Goal: Task Accomplishment & Management: Complete application form

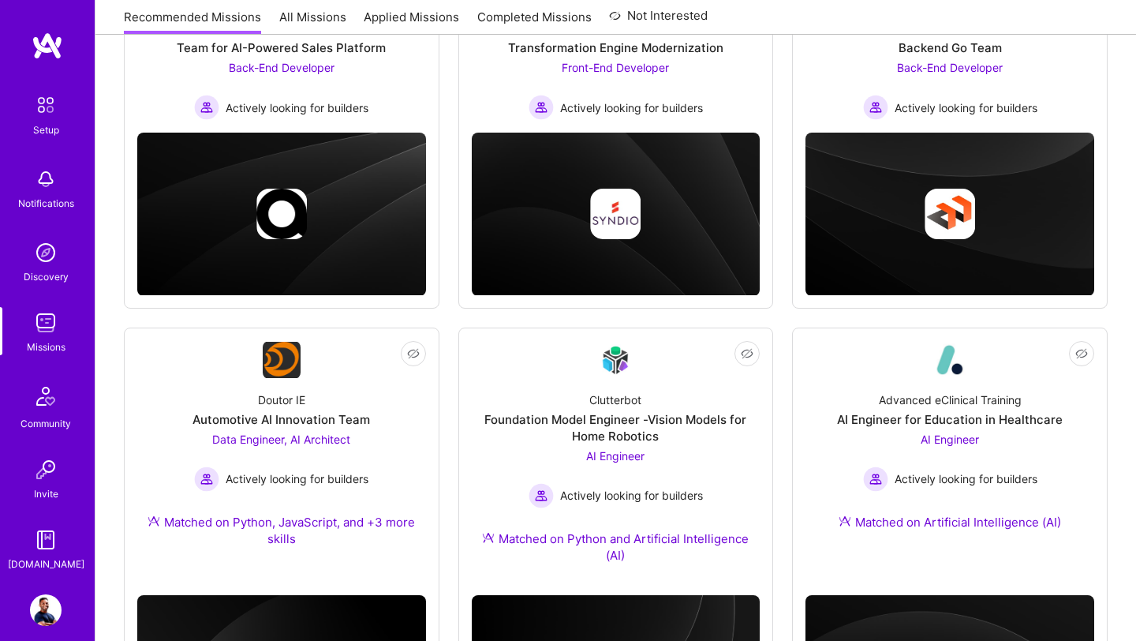
scroll to position [141, 0]
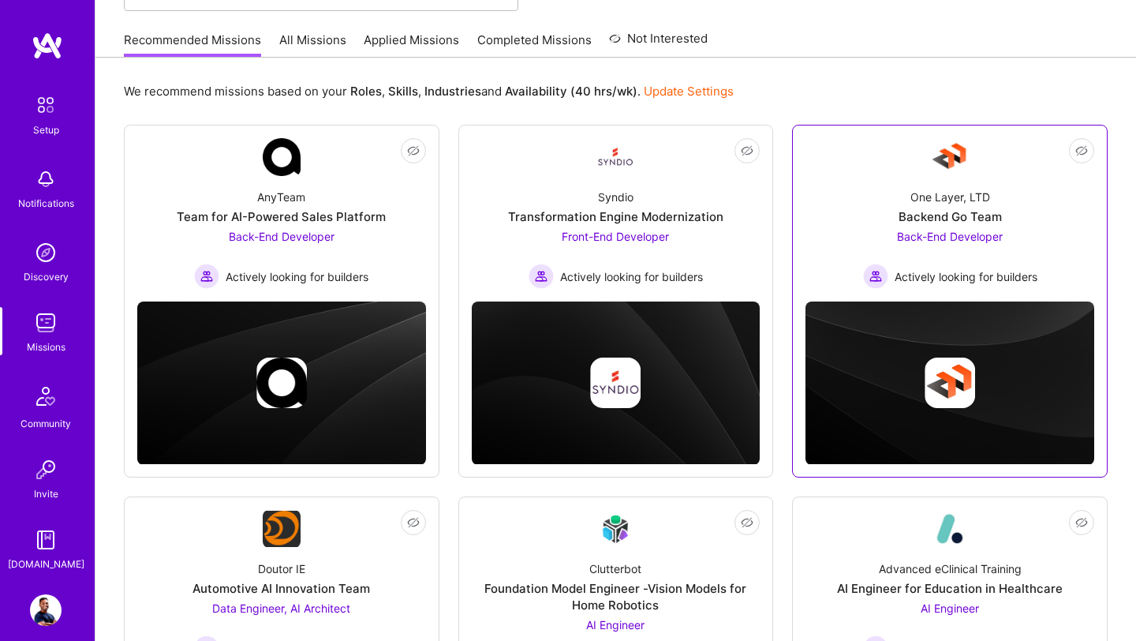
click at [932, 241] on span "Back-End Developer" at bounding box center [950, 236] width 106 height 13
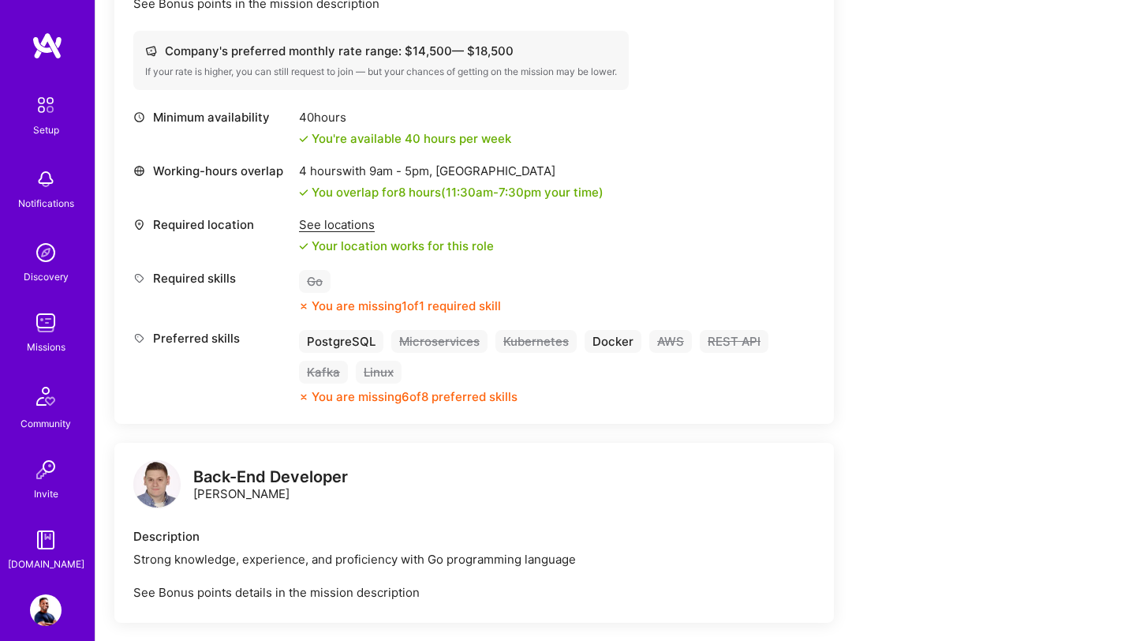
scroll to position [637, 0]
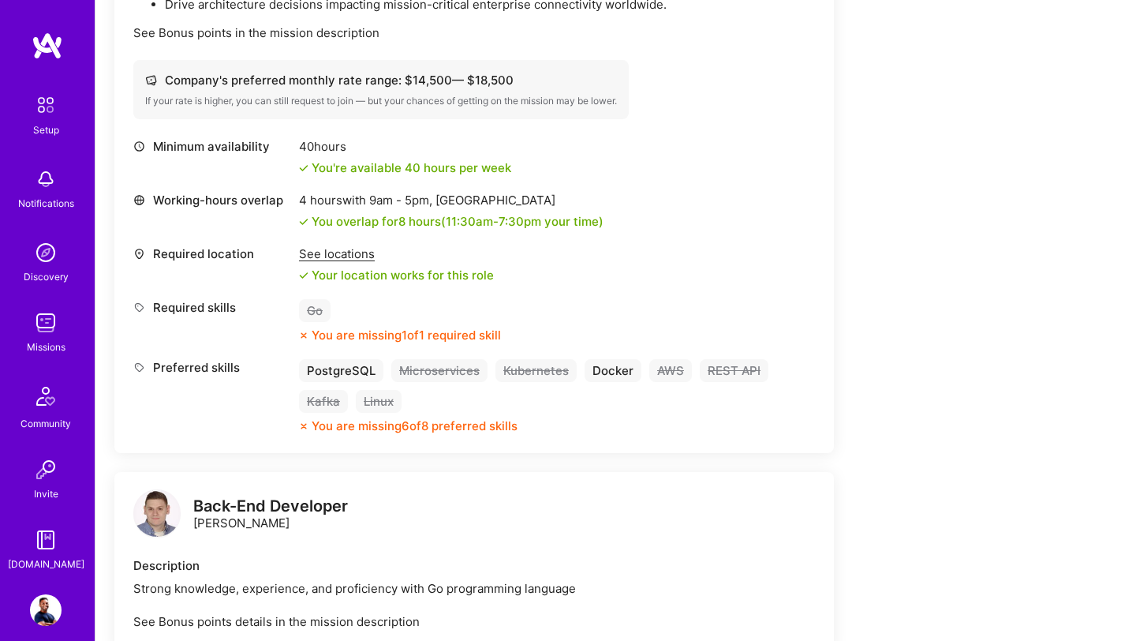
click at [151, 510] on img at bounding box center [156, 512] width 47 height 47
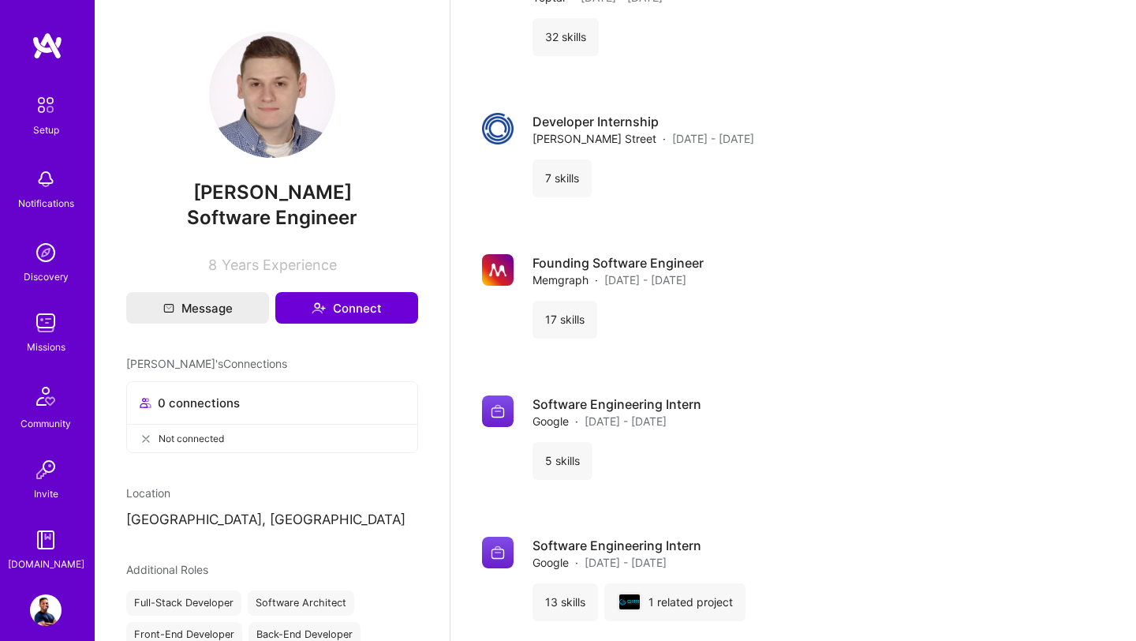
scroll to position [2126, 0]
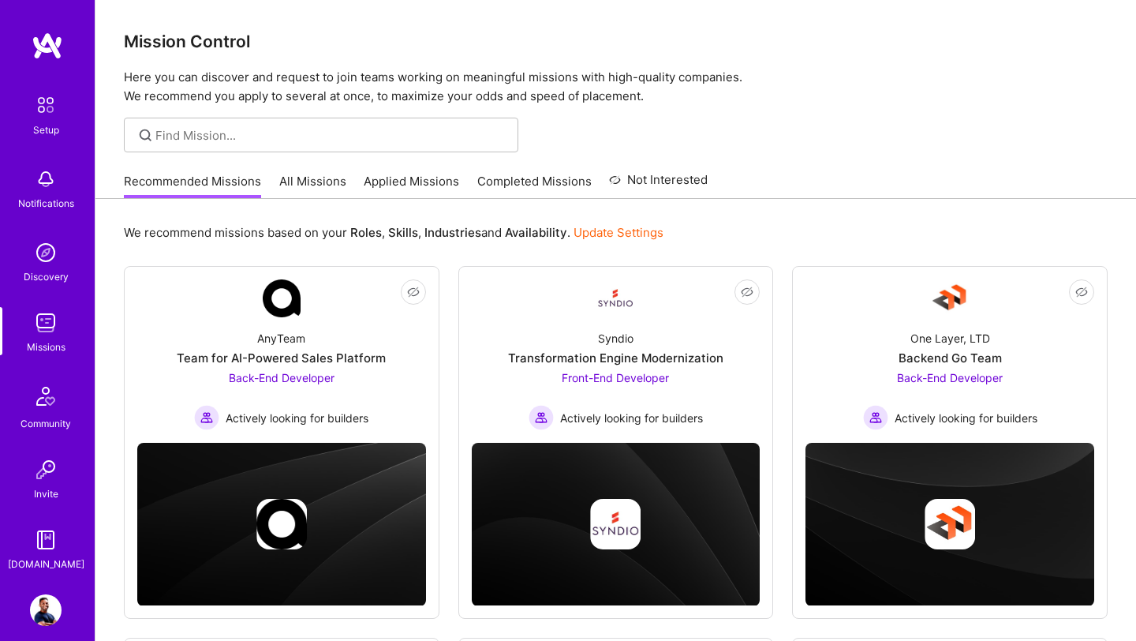
click at [316, 185] on link "All Missions" at bounding box center [312, 186] width 67 height 26
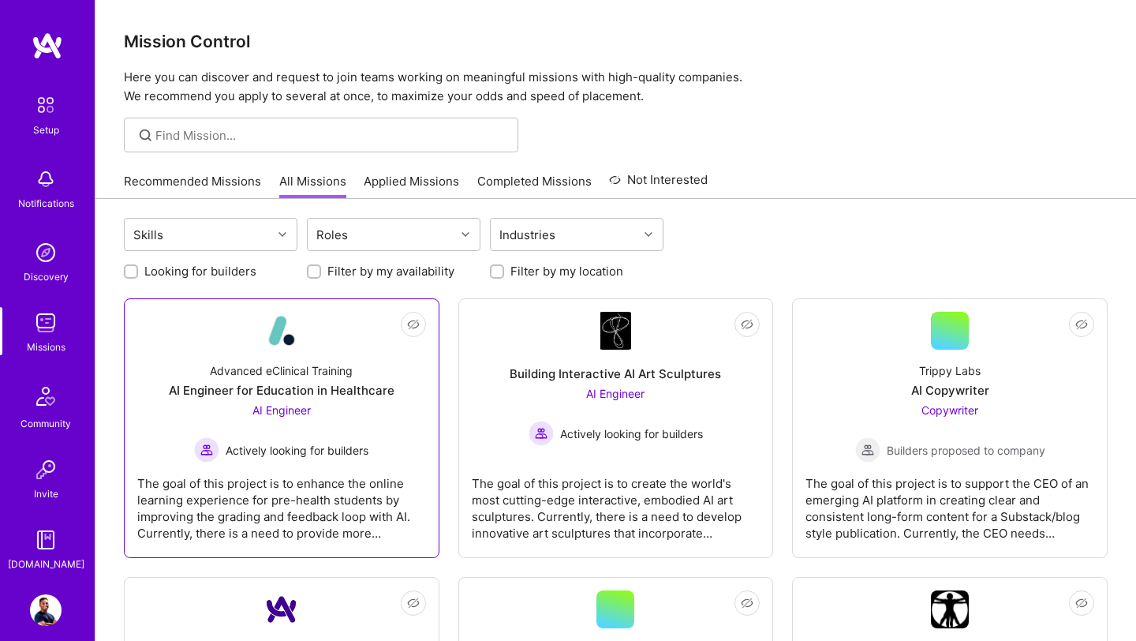
click at [346, 431] on div "AI Engineer Actively looking for builders" at bounding box center [281, 432] width 174 height 61
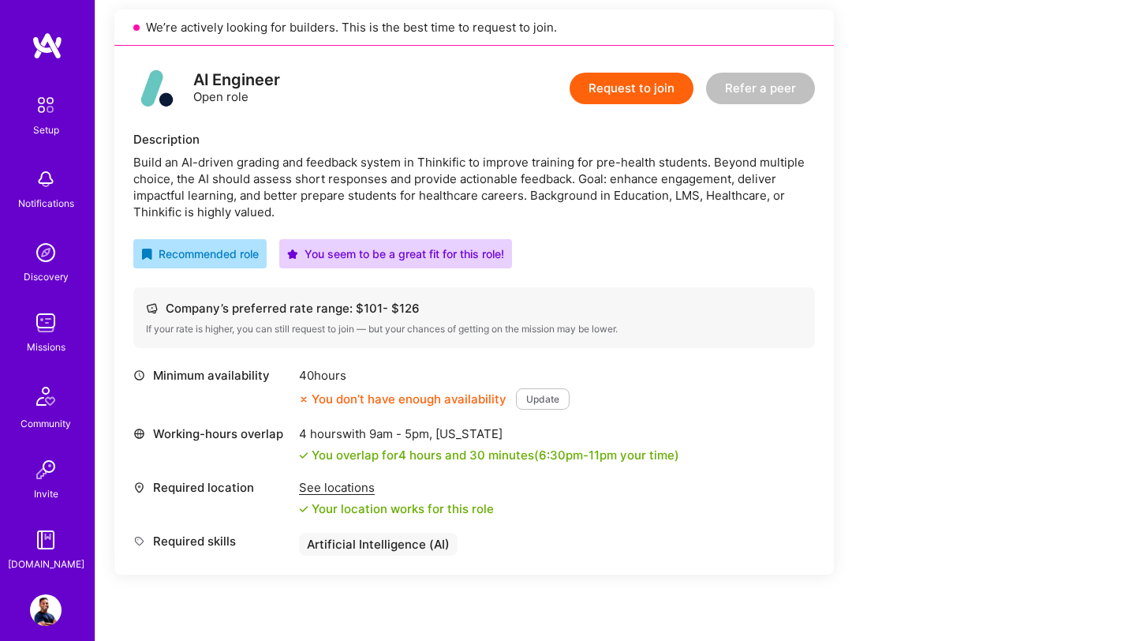
scroll to position [275, 0]
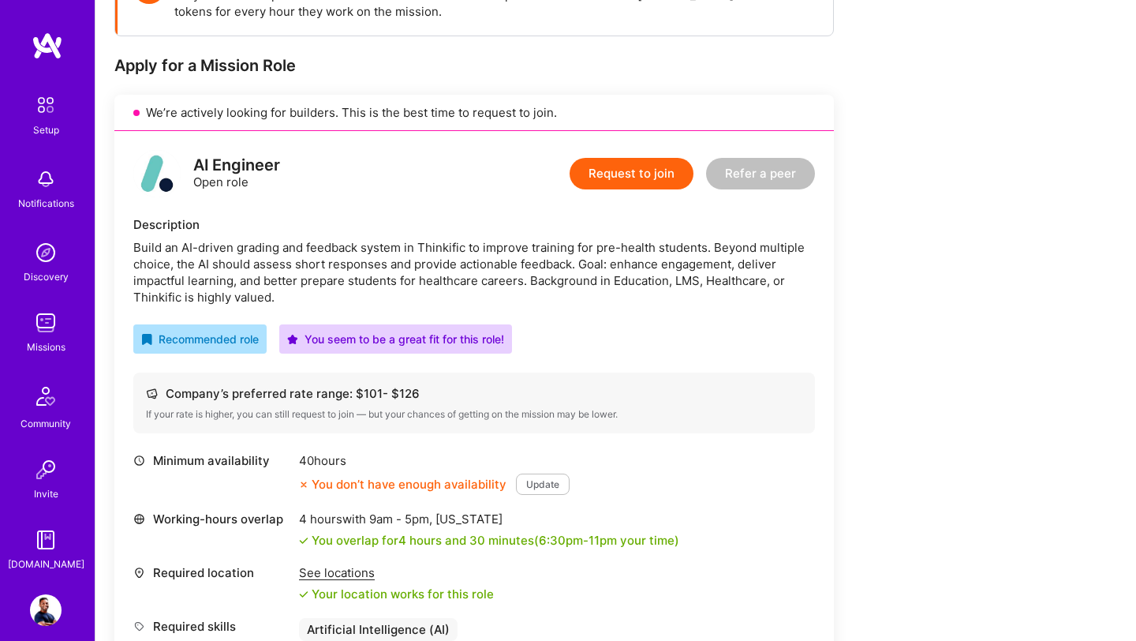
click at [537, 482] on button "Update" at bounding box center [543, 483] width 54 height 21
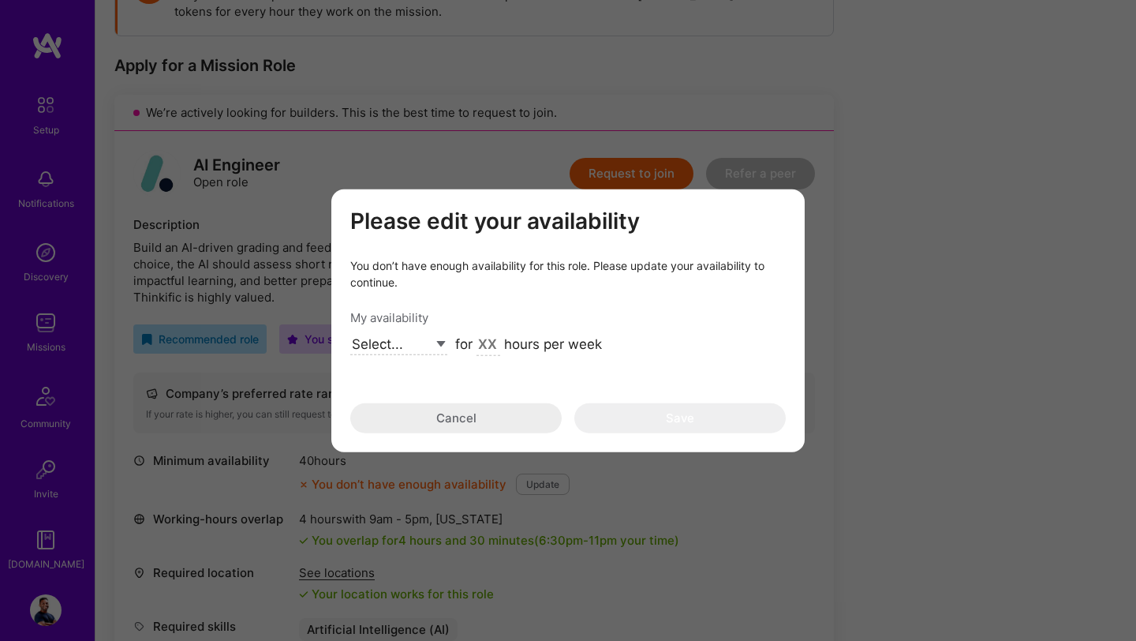
click at [440, 341] on select "Select... Right Now Future Date Not Available" at bounding box center [398, 344] width 97 height 21
click at [489, 343] on input "modal" at bounding box center [489, 344] width 24 height 21
type input "45"
click at [605, 401] on div "Please edit your availability You don’t have enough availability for this role.…" at bounding box center [567, 320] width 435 height 225
click at [428, 347] on select "Select... Right Now Future Date Not Available" at bounding box center [398, 344] width 97 height 21
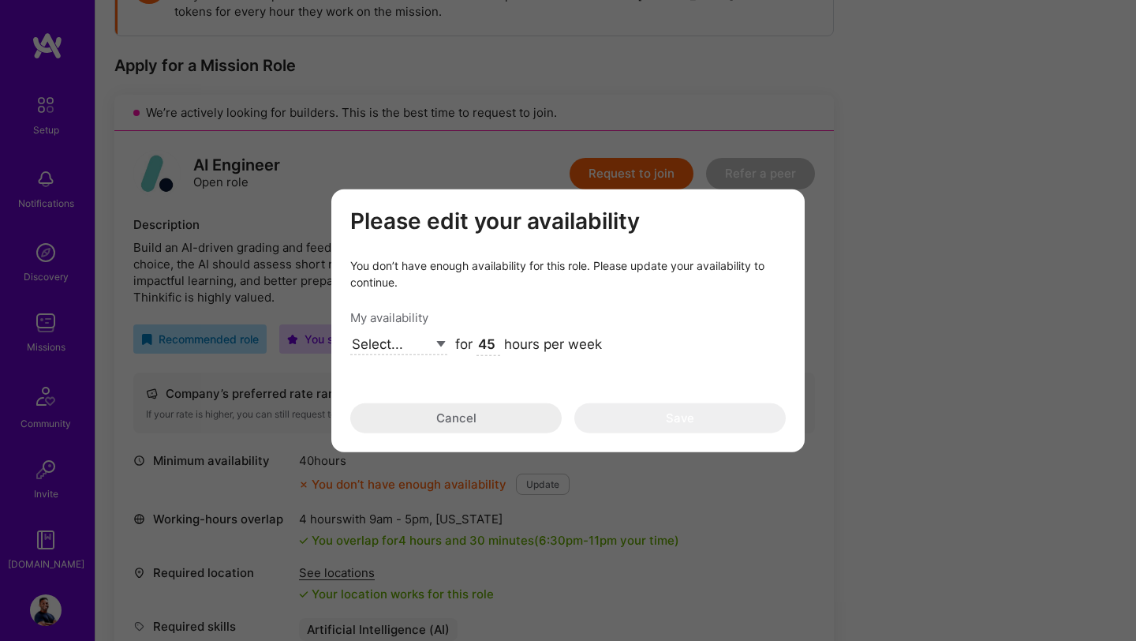
select select "Right Now"
click at [350, 334] on select "Select... Right Now Future Date Not Available" at bounding box center [398, 344] width 97 height 21
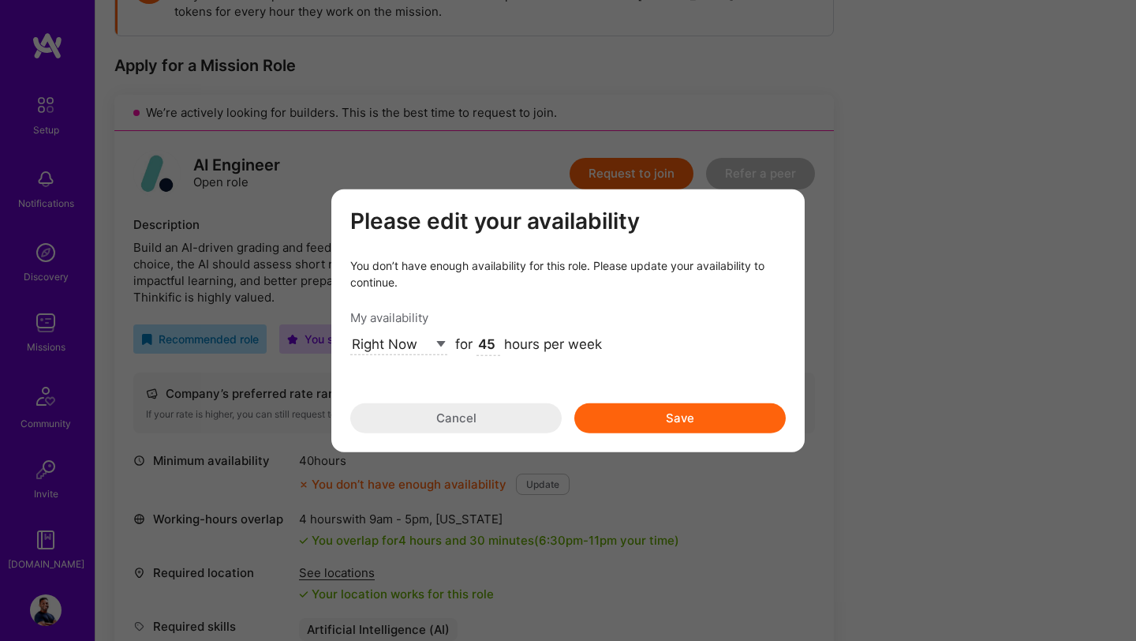
click at [483, 418] on button "Cancel" at bounding box center [455, 417] width 211 height 30
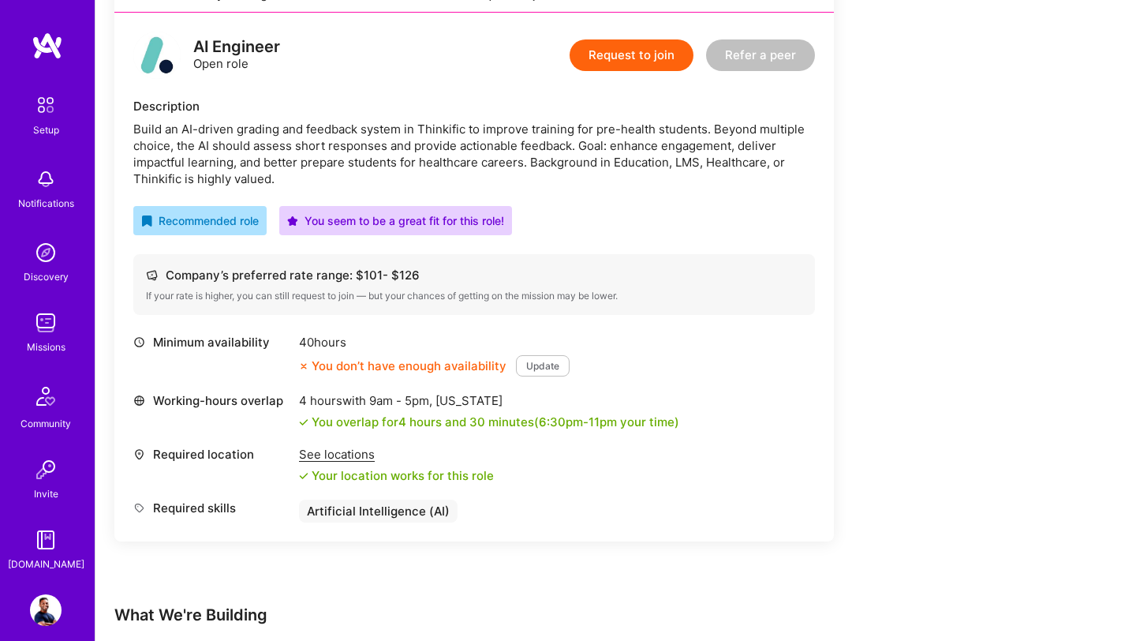
scroll to position [429, 0]
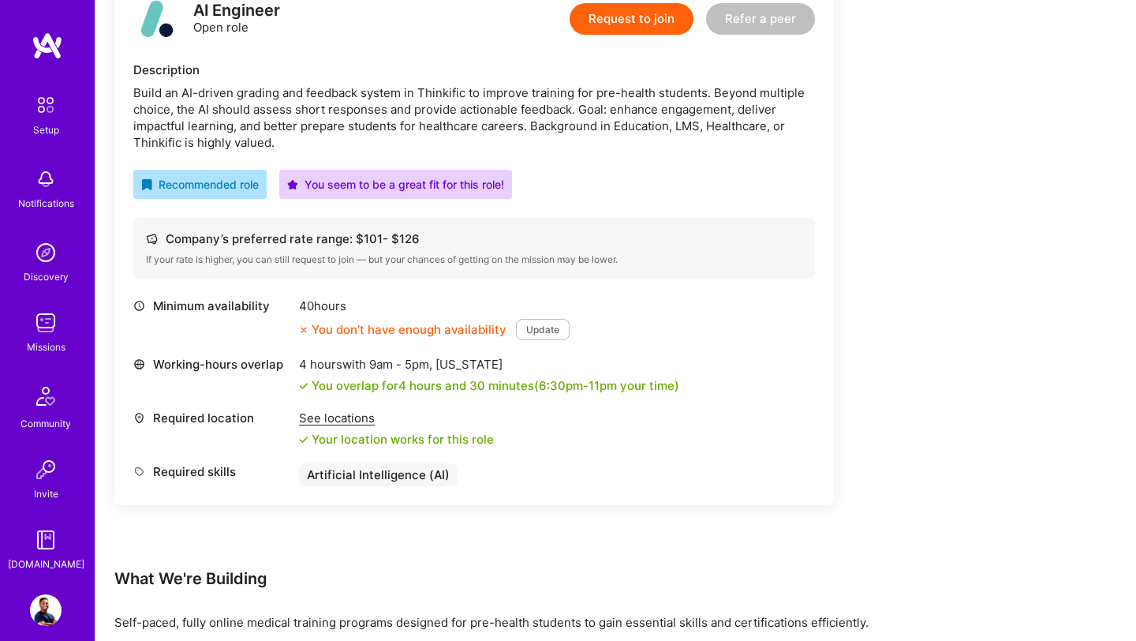
click at [359, 421] on div "See locations" at bounding box center [396, 417] width 195 height 17
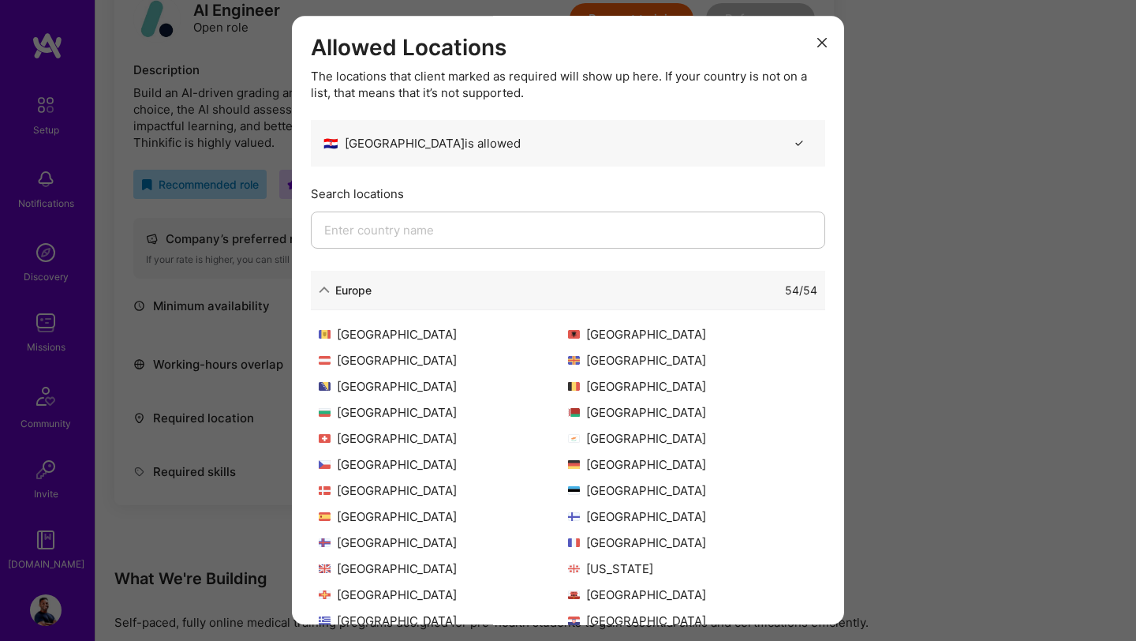
click at [802, 143] on icon "modal" at bounding box center [799, 143] width 12 height 12
click at [821, 40] on icon "modal" at bounding box center [821, 42] width 9 height 9
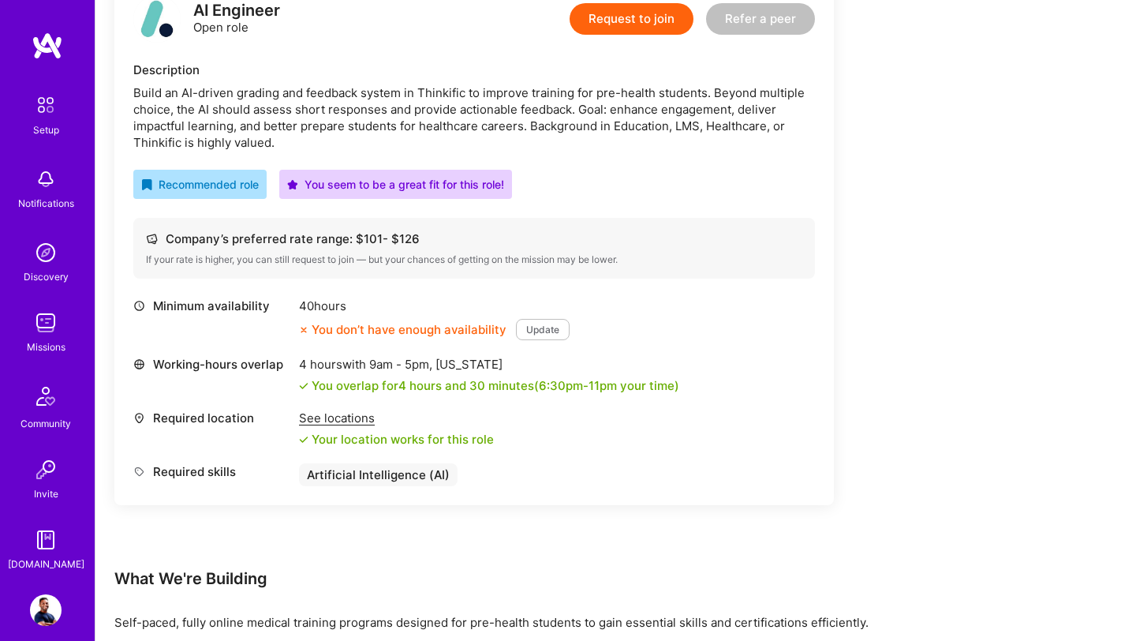
scroll to position [592, 0]
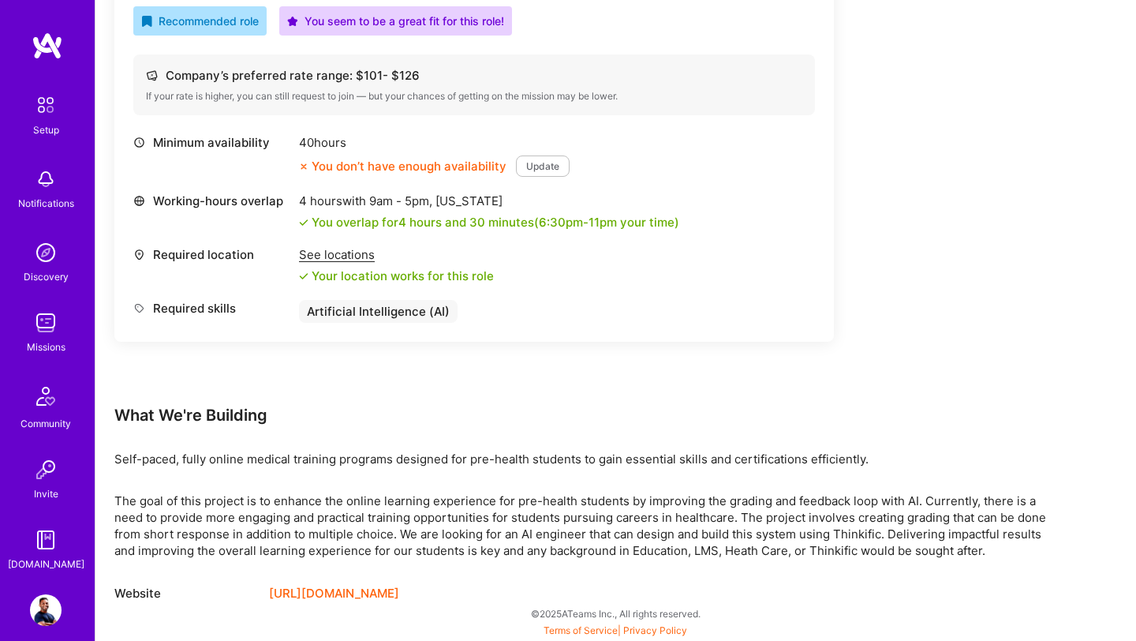
click at [50, 604] on img at bounding box center [46, 610] width 32 height 32
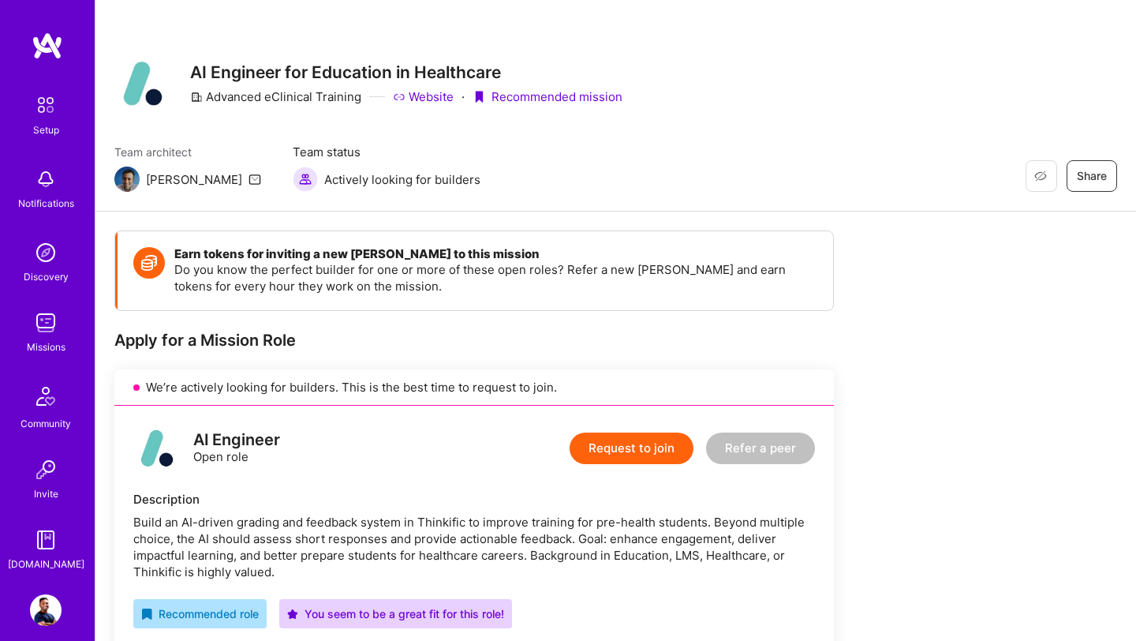
scroll to position [588, 0]
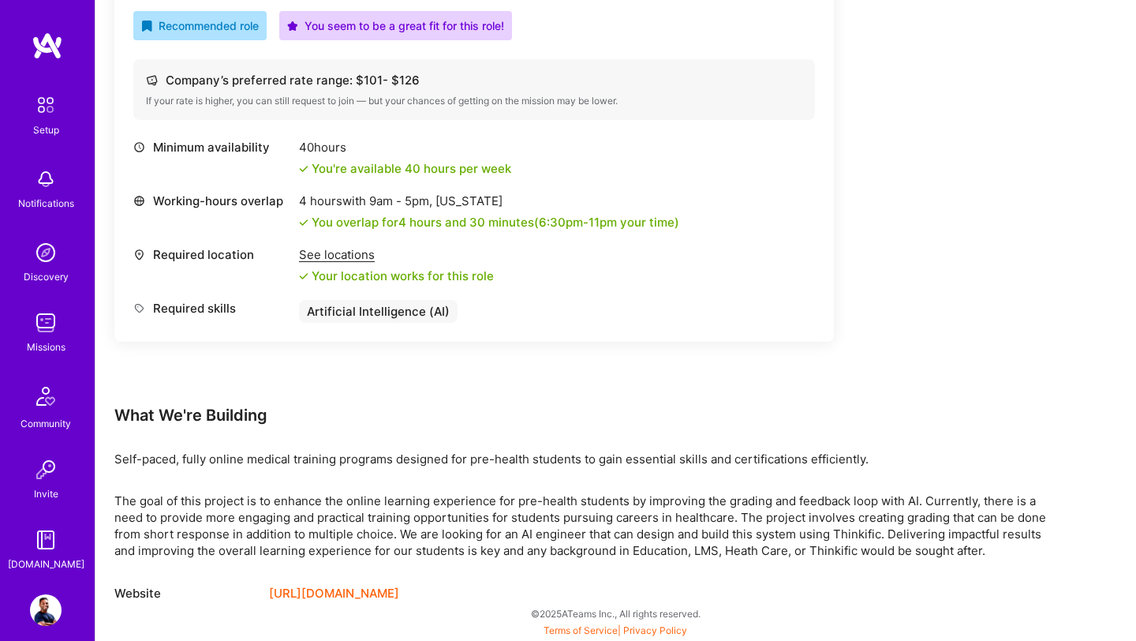
click at [343, 254] on div "See locations" at bounding box center [396, 254] width 195 height 17
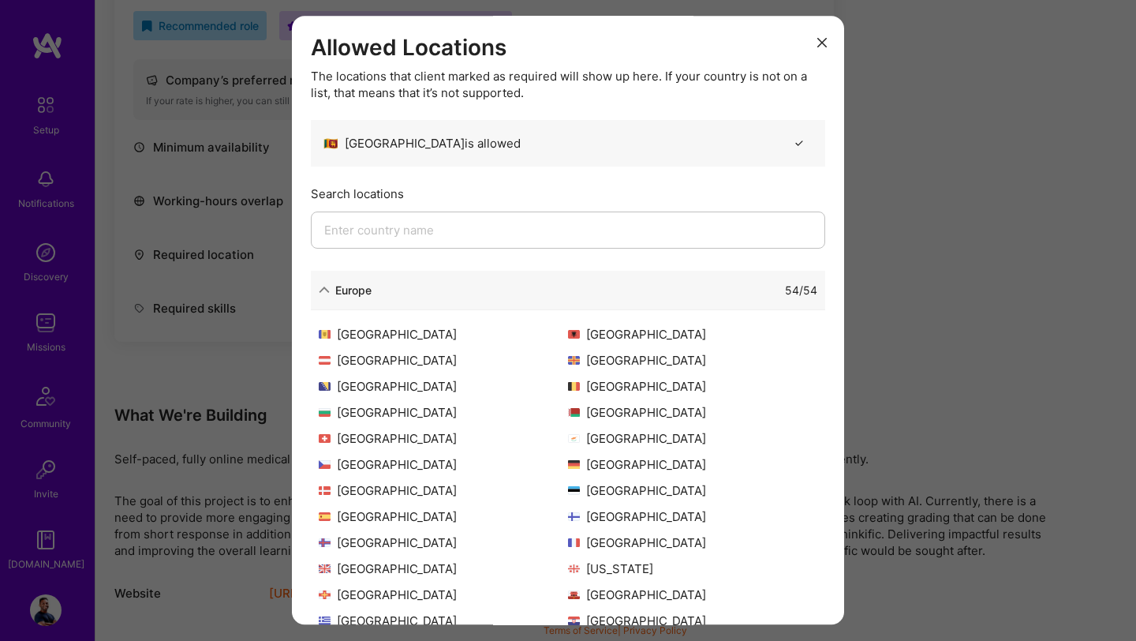
click at [825, 44] on icon "modal" at bounding box center [821, 42] width 9 height 9
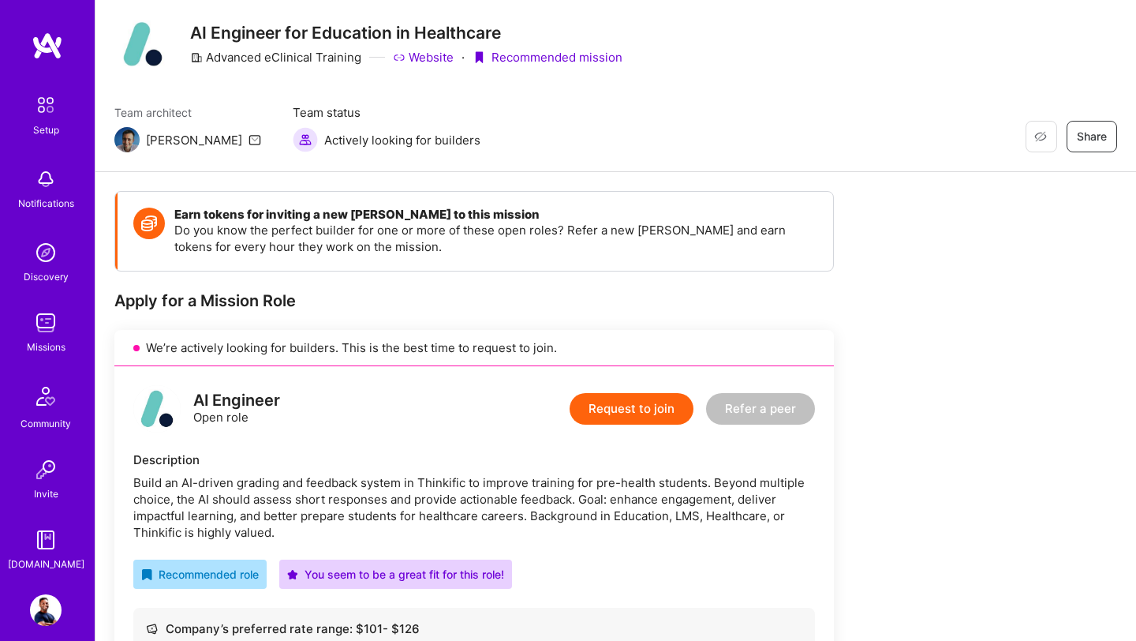
scroll to position [0, 0]
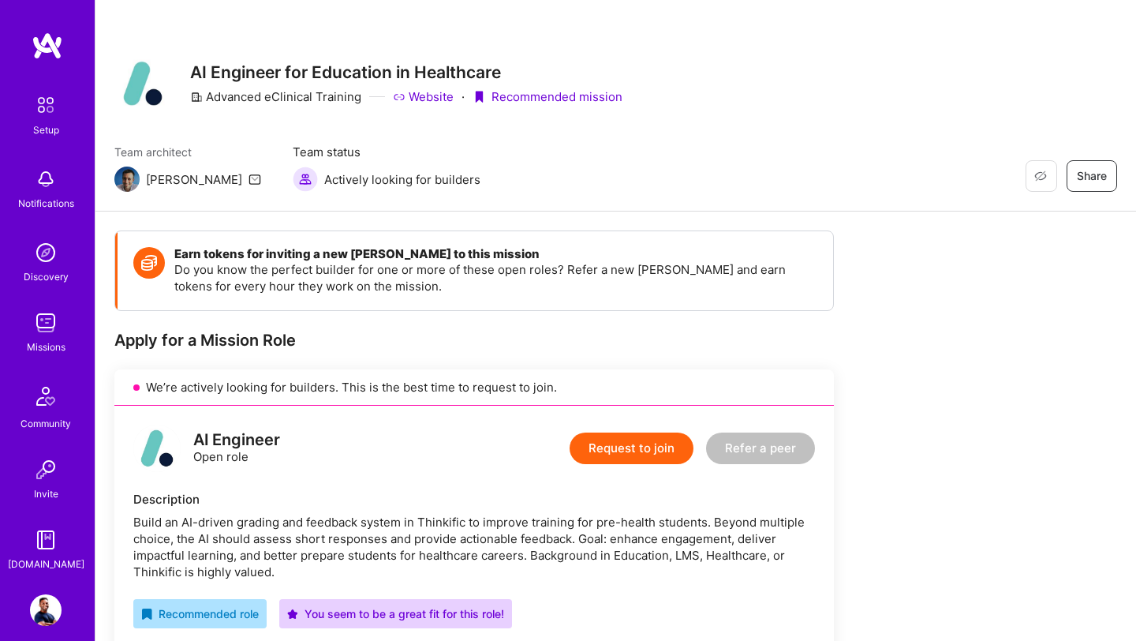
click at [635, 443] on button "Request to join" at bounding box center [632, 448] width 124 height 32
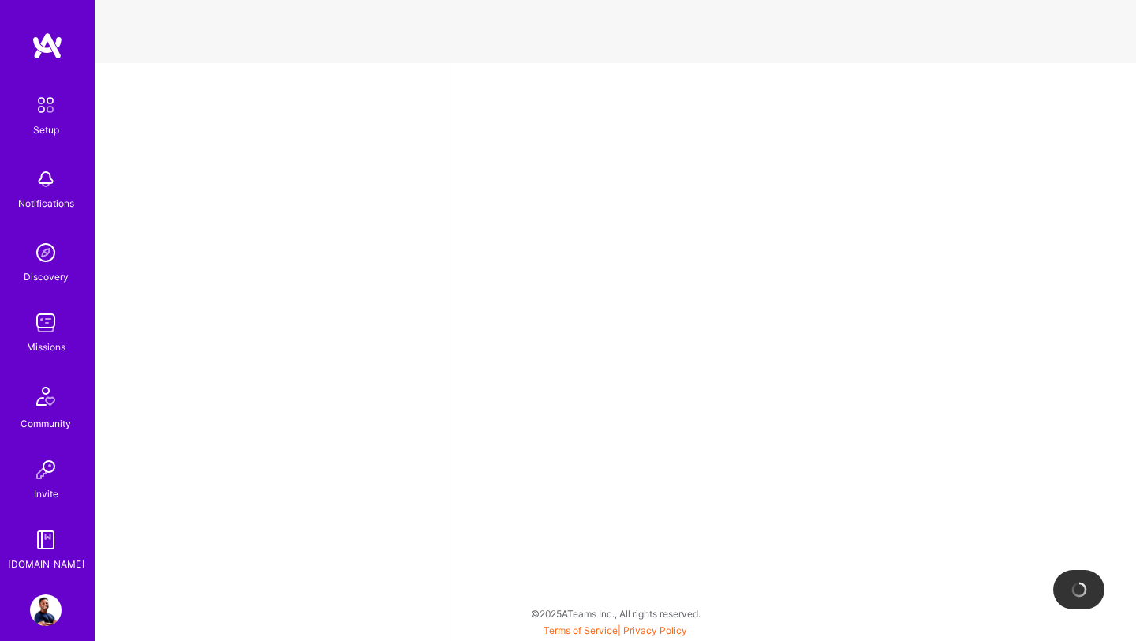
select select "US"
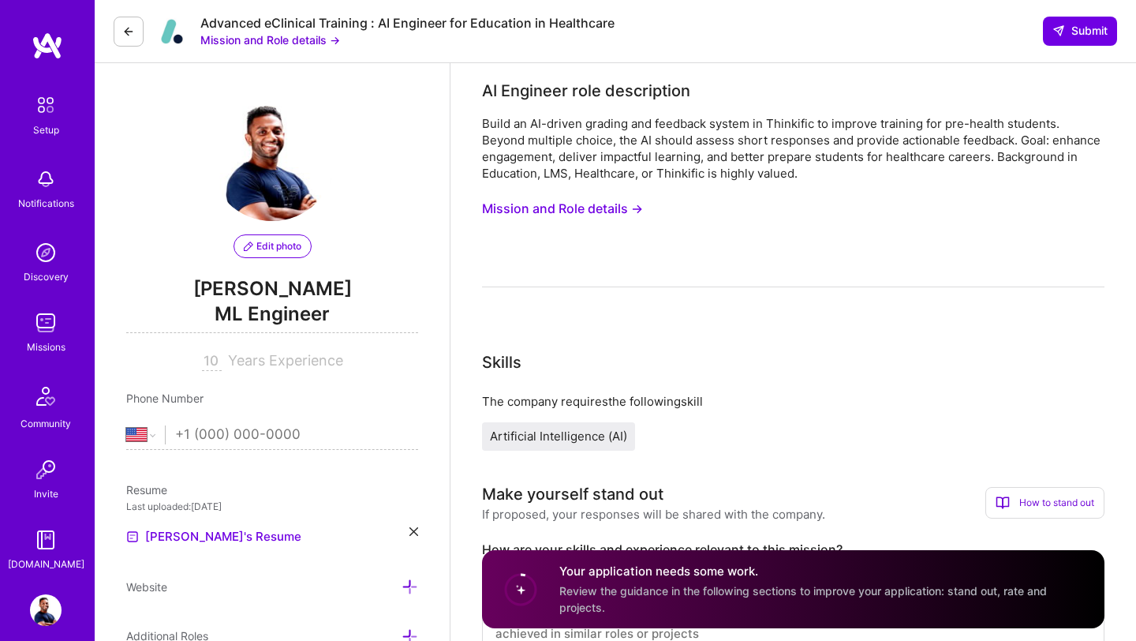
click at [632, 211] on button "Mission and Role details →" at bounding box center [562, 208] width 161 height 29
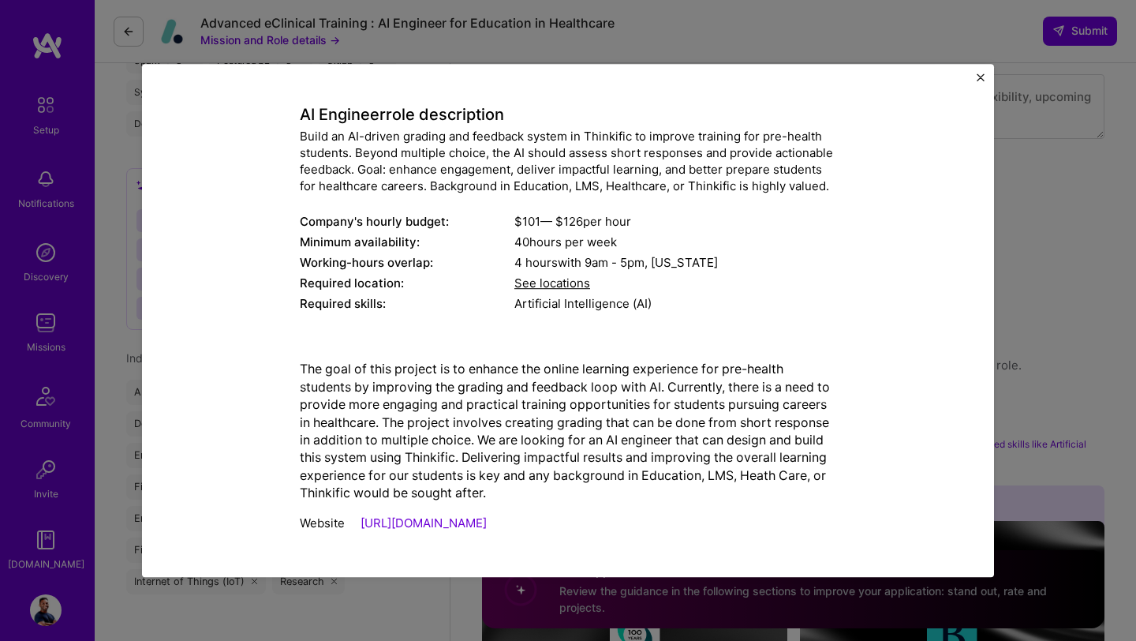
scroll to position [1231, 0]
click at [974, 83] on div "Mission Description and Role Details AI Engineer role description Build an AI-d…" at bounding box center [568, 320] width 852 height 513
click at [981, 80] on img "Close" at bounding box center [981, 77] width 8 height 8
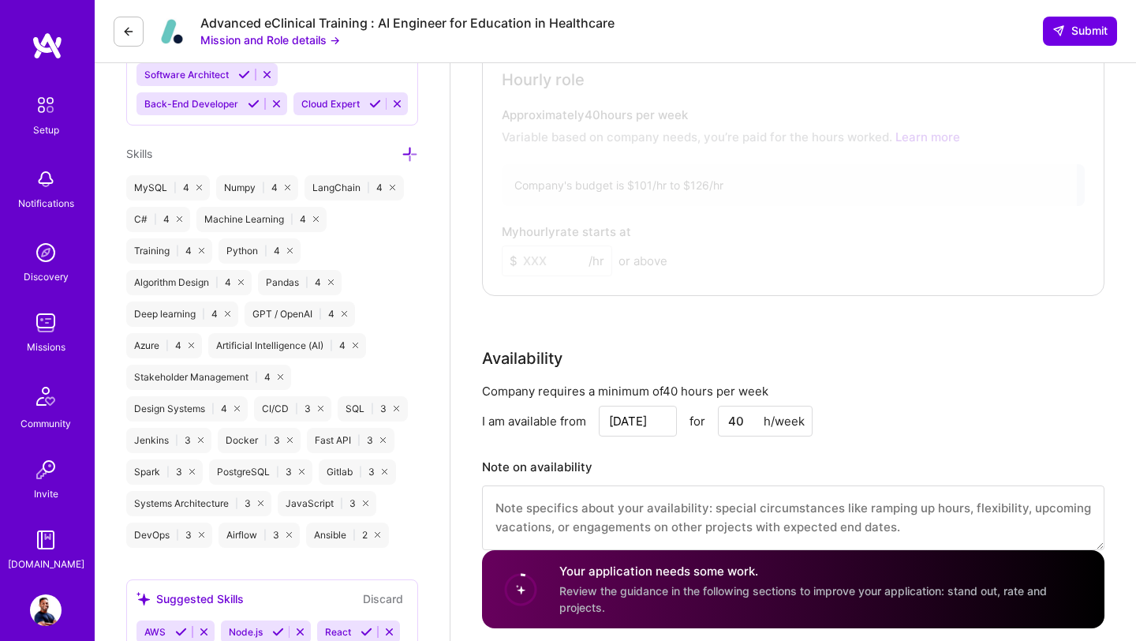
scroll to position [338, 0]
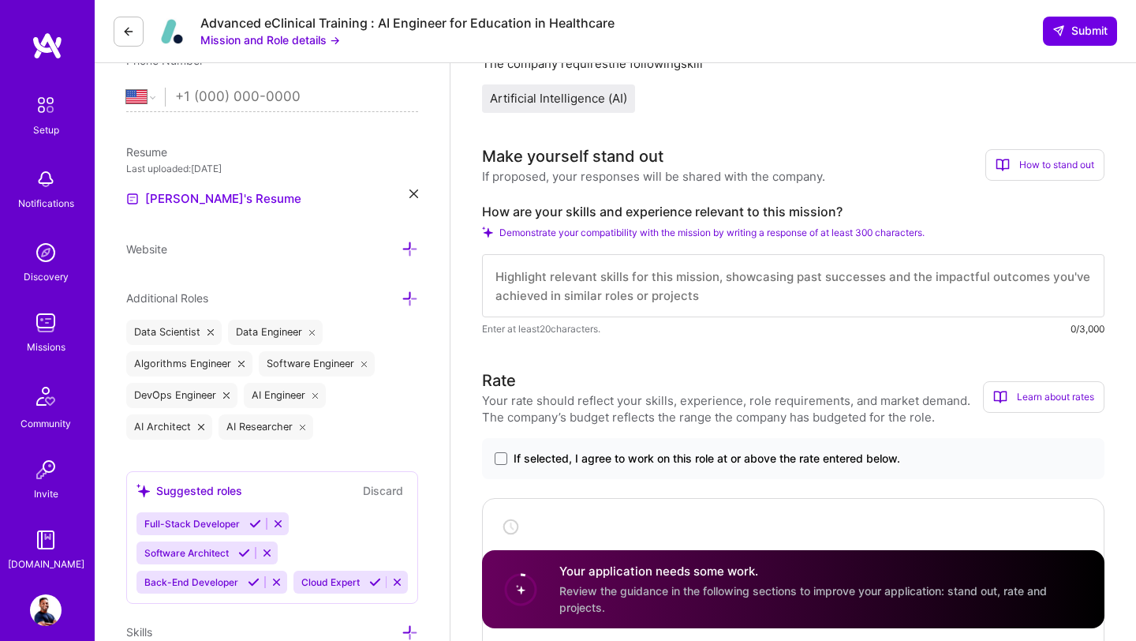
click at [129, 28] on icon at bounding box center [128, 31] width 13 height 13
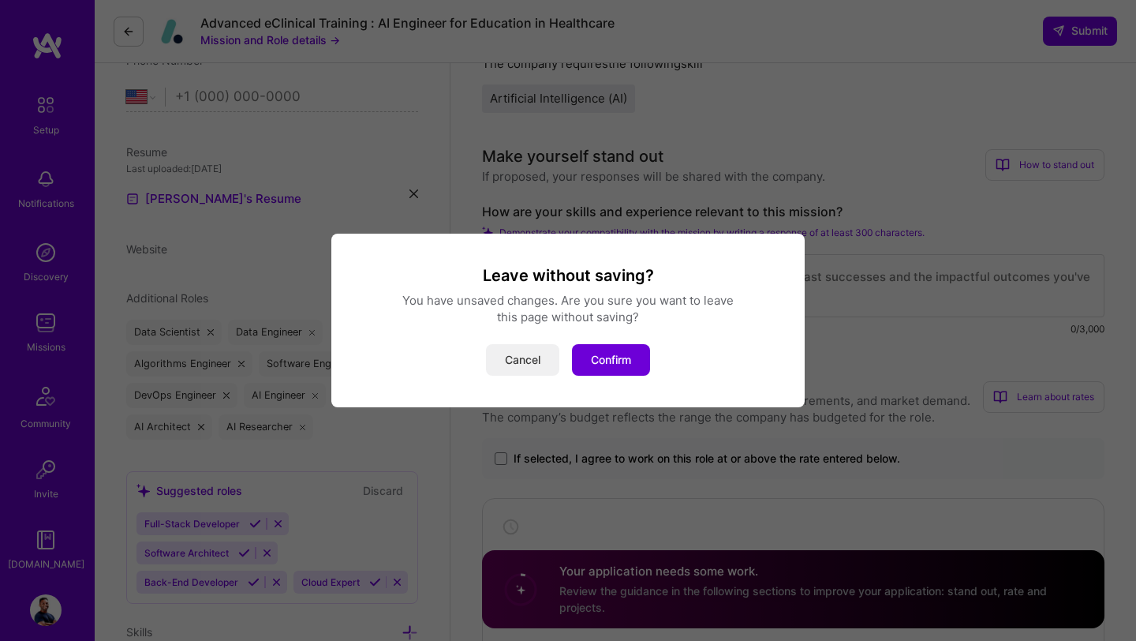
click at [522, 374] on button "Cancel" at bounding box center [522, 360] width 73 height 32
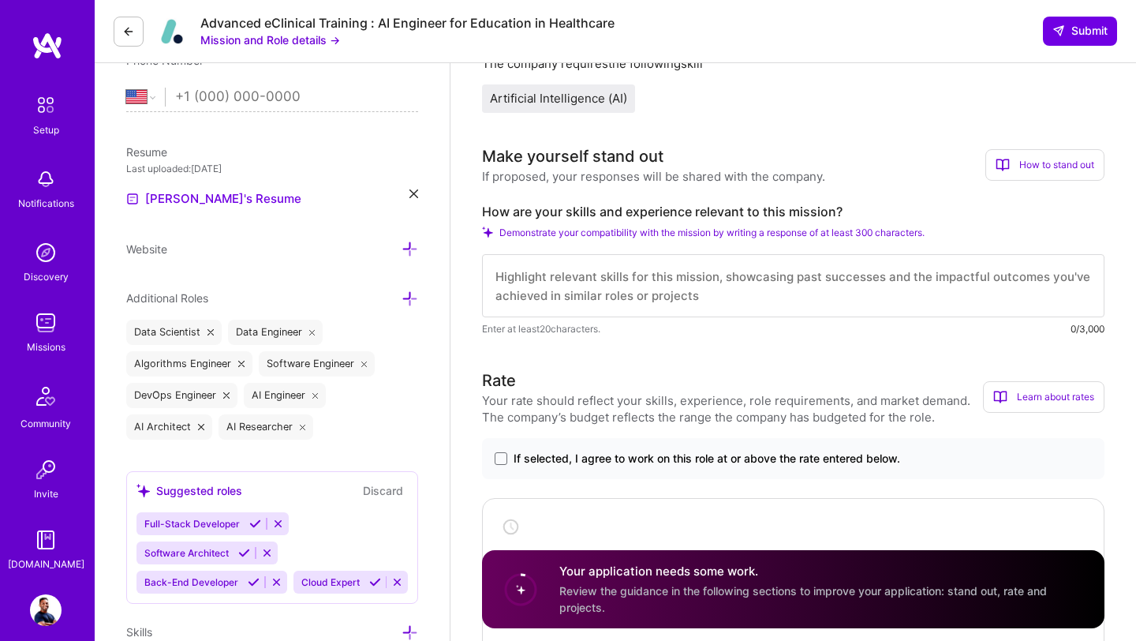
click at [41, 333] on img at bounding box center [46, 323] width 32 height 32
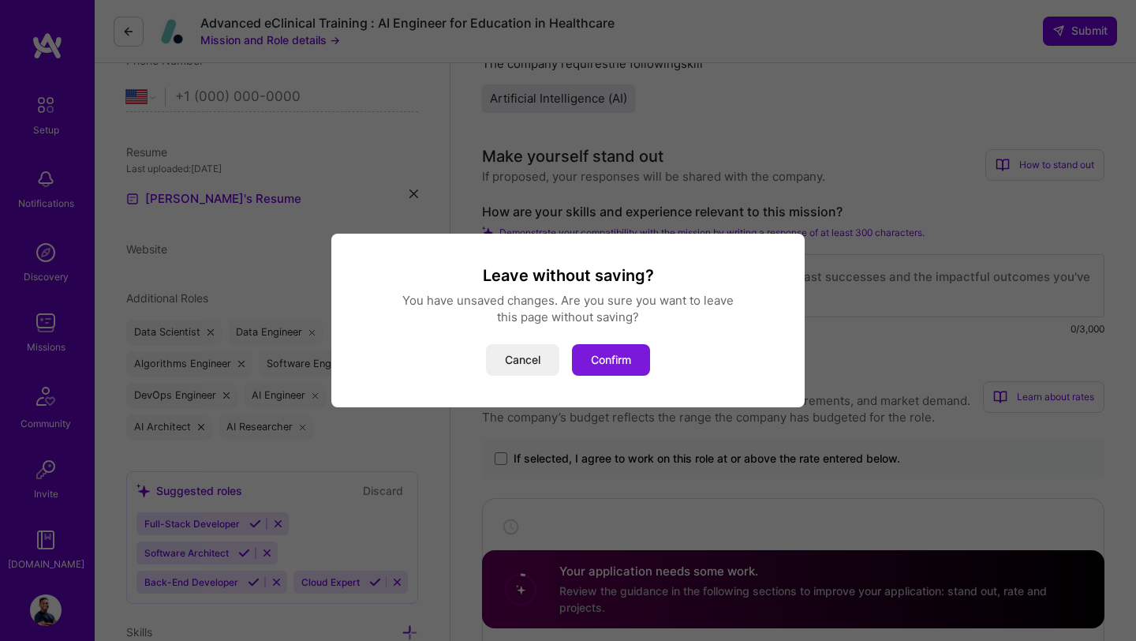
click at [598, 363] on button "Confirm" at bounding box center [611, 360] width 78 height 32
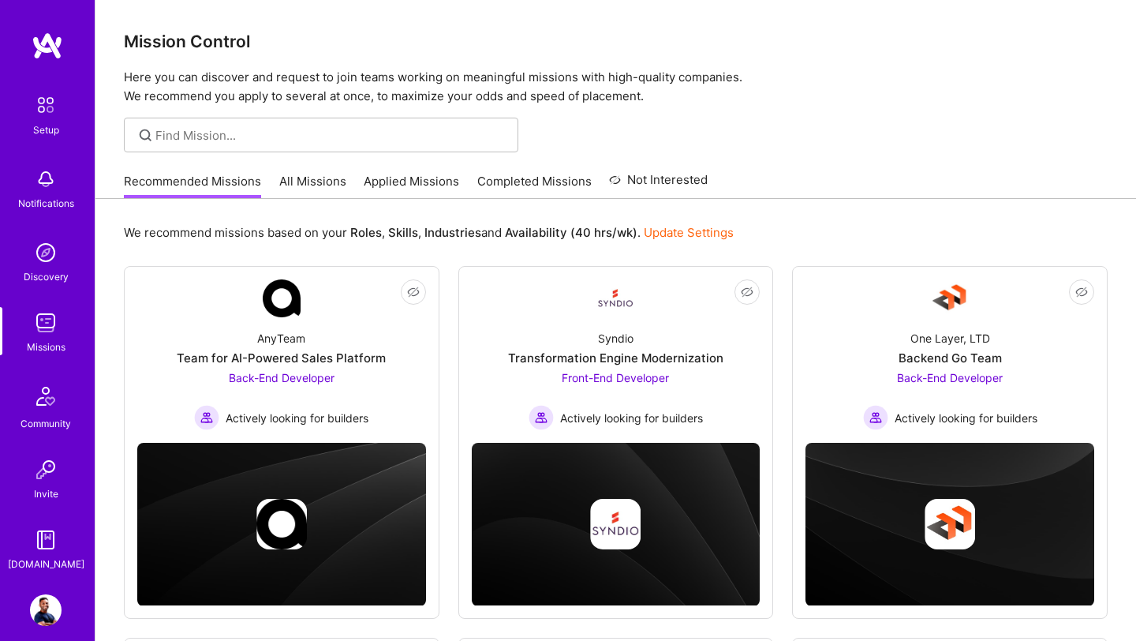
click at [417, 185] on link "Applied Missions" at bounding box center [411, 186] width 95 height 26
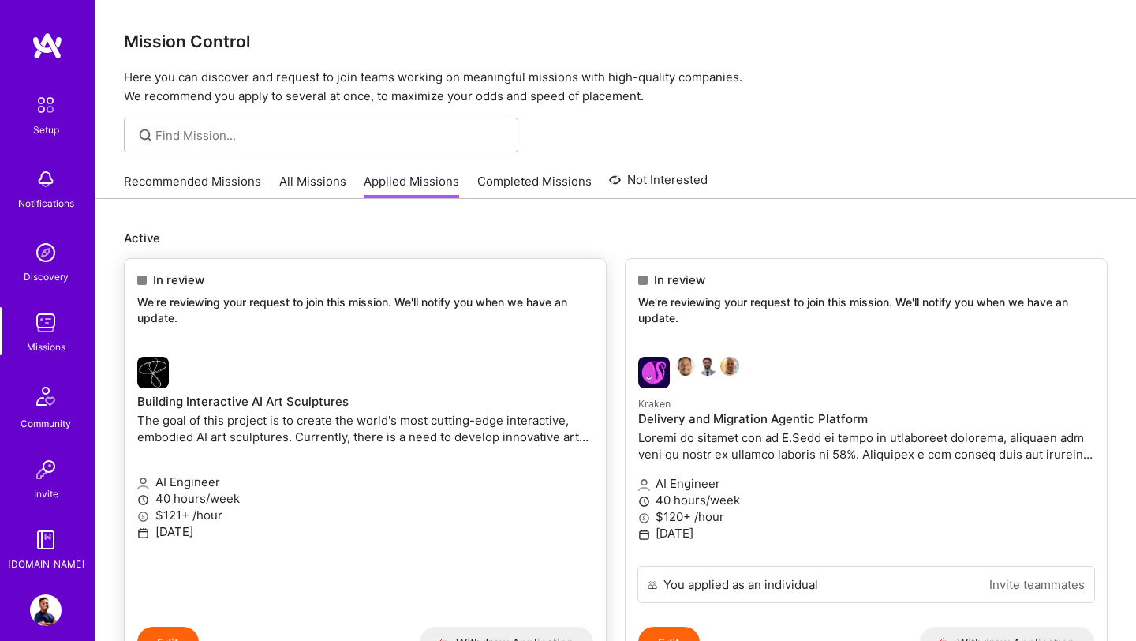
scroll to position [109, 0]
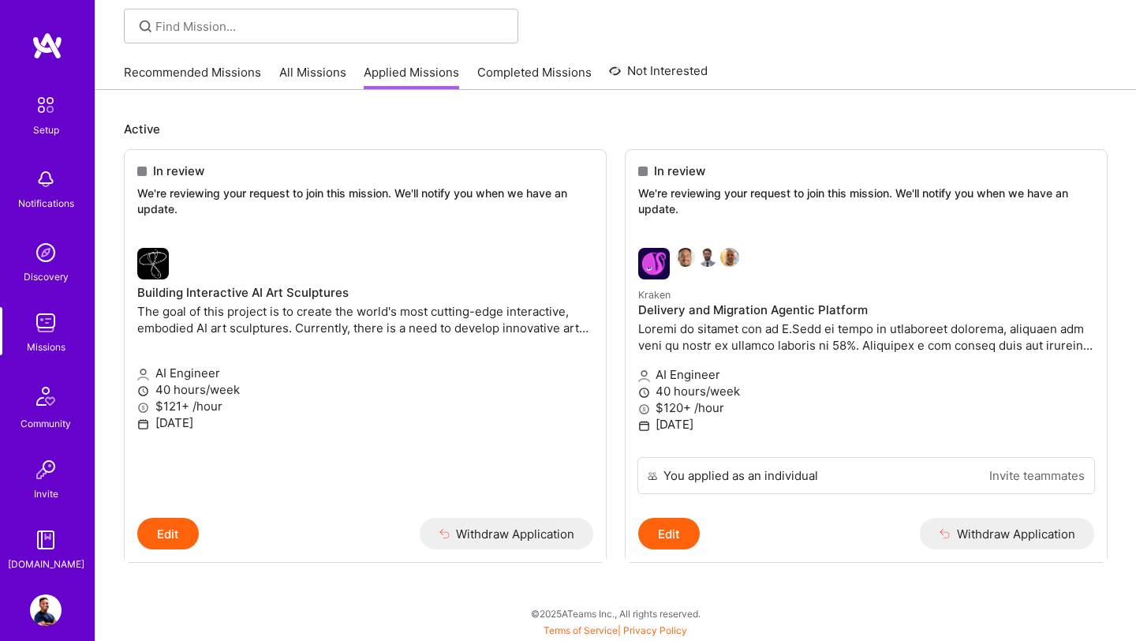
click at [516, 73] on link "Completed Missions" at bounding box center [534, 77] width 114 height 26
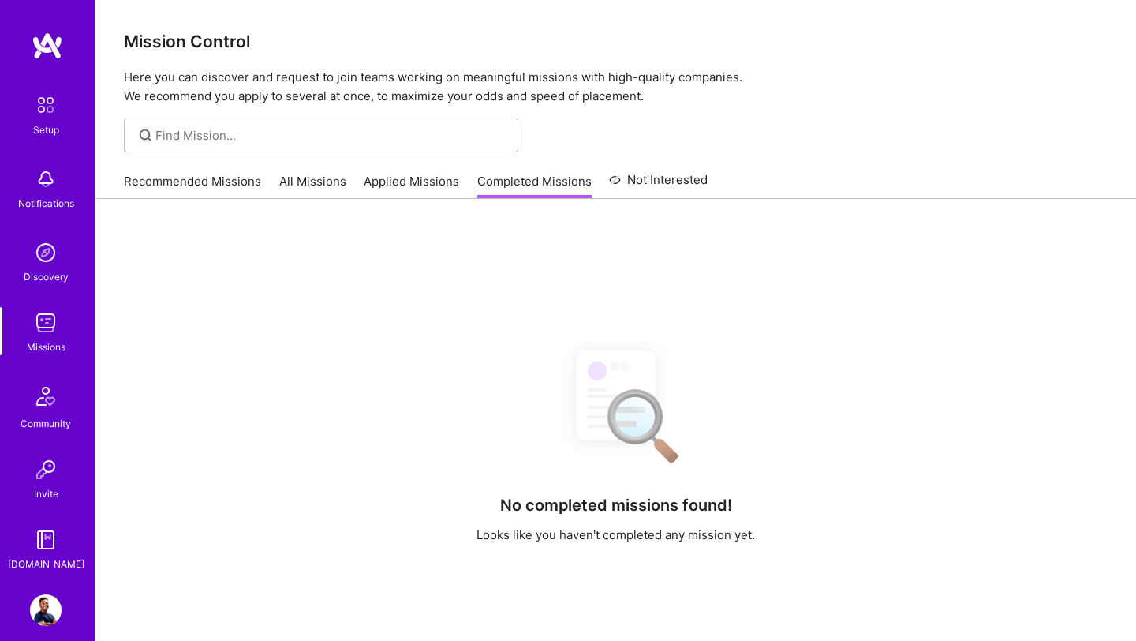
click at [210, 182] on link "Recommended Missions" at bounding box center [192, 186] width 137 height 26
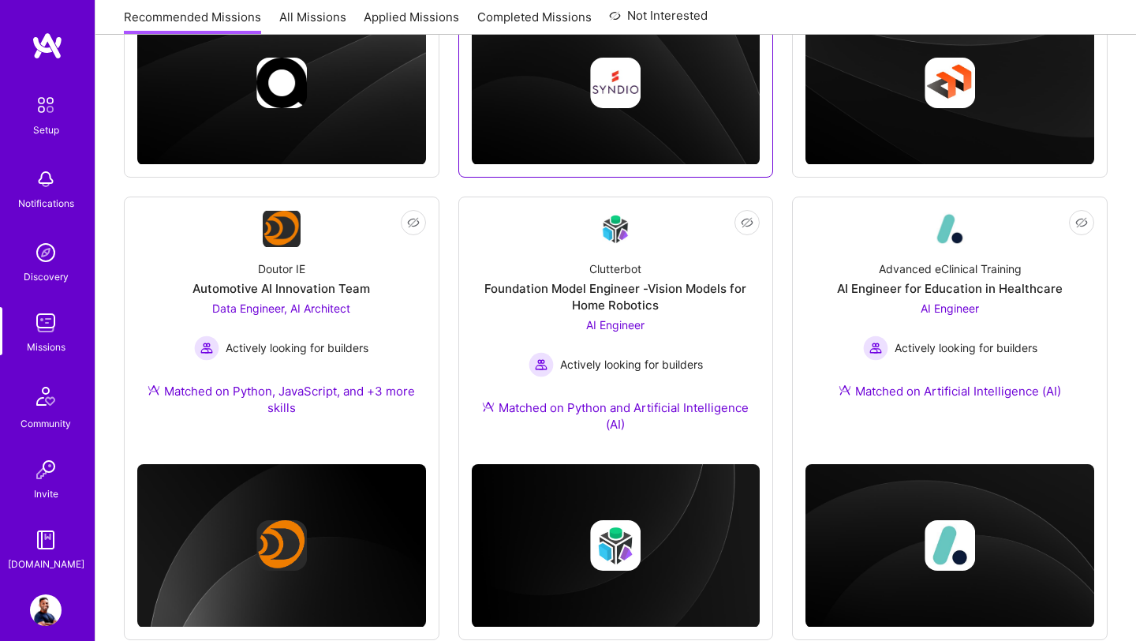
scroll to position [477, 0]
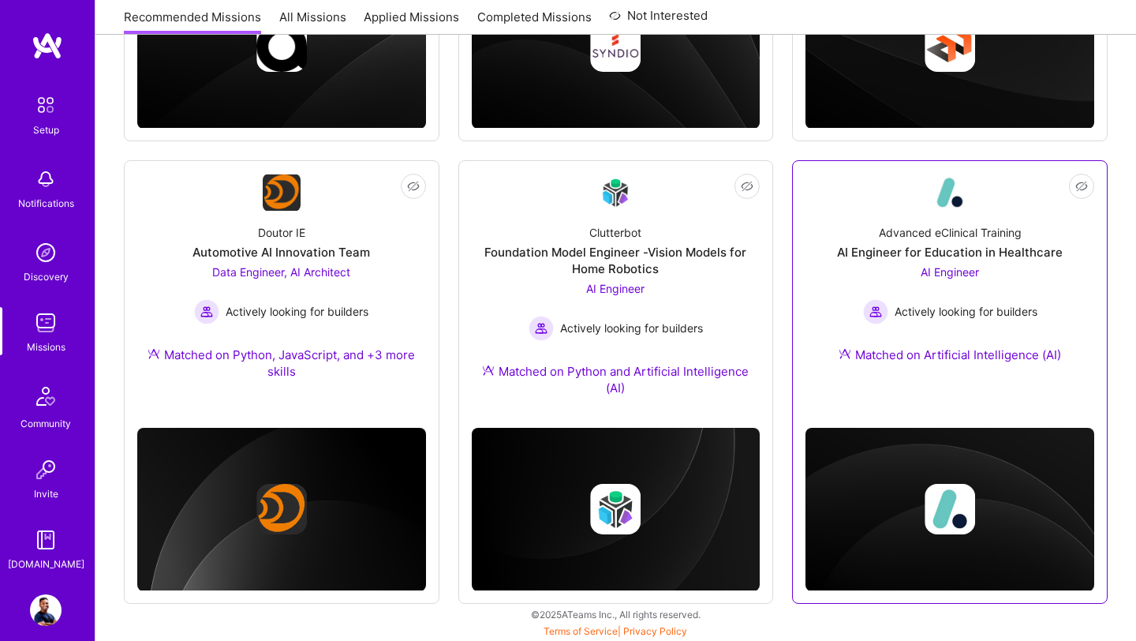
click at [948, 249] on div "AI Engineer for Education in Healthcare" at bounding box center [950, 252] width 226 height 17
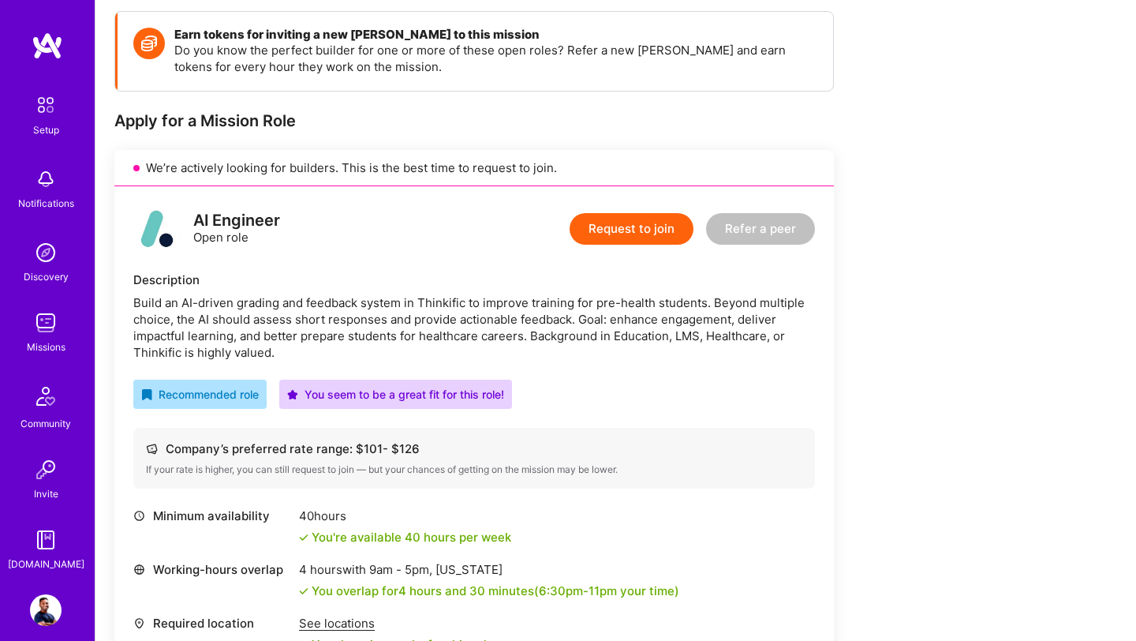
scroll to position [220, 0]
drag, startPoint x: 581, startPoint y: 318, endPoint x: 631, endPoint y: 317, distance: 50.5
click at [631, 317] on div "Build an AI-driven grading and feedback system in Thinkific to improve training…" at bounding box center [474, 326] width 682 height 66
click at [159, 350] on div "Build an AI-driven grading and feedback system in Thinkific to improve training…" at bounding box center [474, 326] width 682 height 66
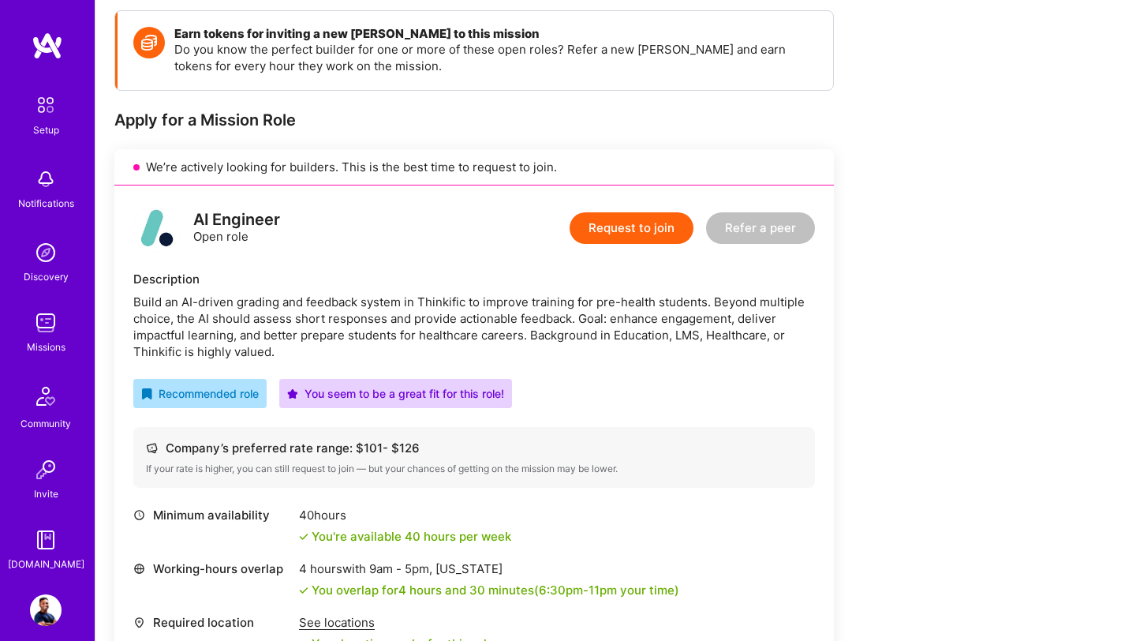
click at [887, 414] on div "Earn tokens for inviting a new A.Teamer to this mission Do you know the perfect…" at bounding box center [587, 490] width 947 height 960
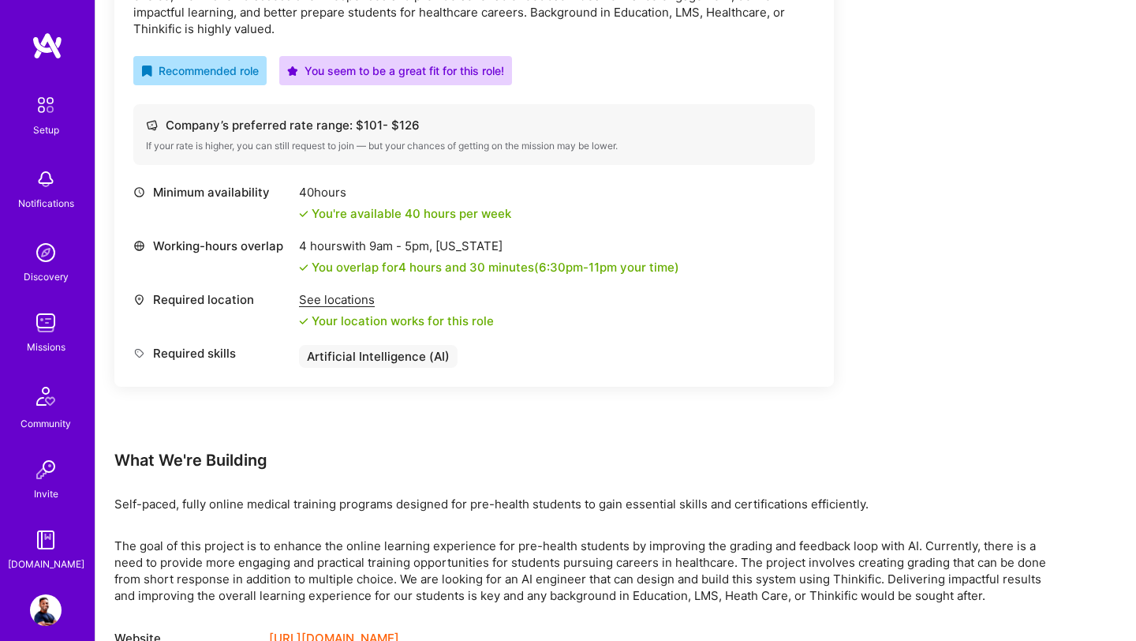
scroll to position [588, 0]
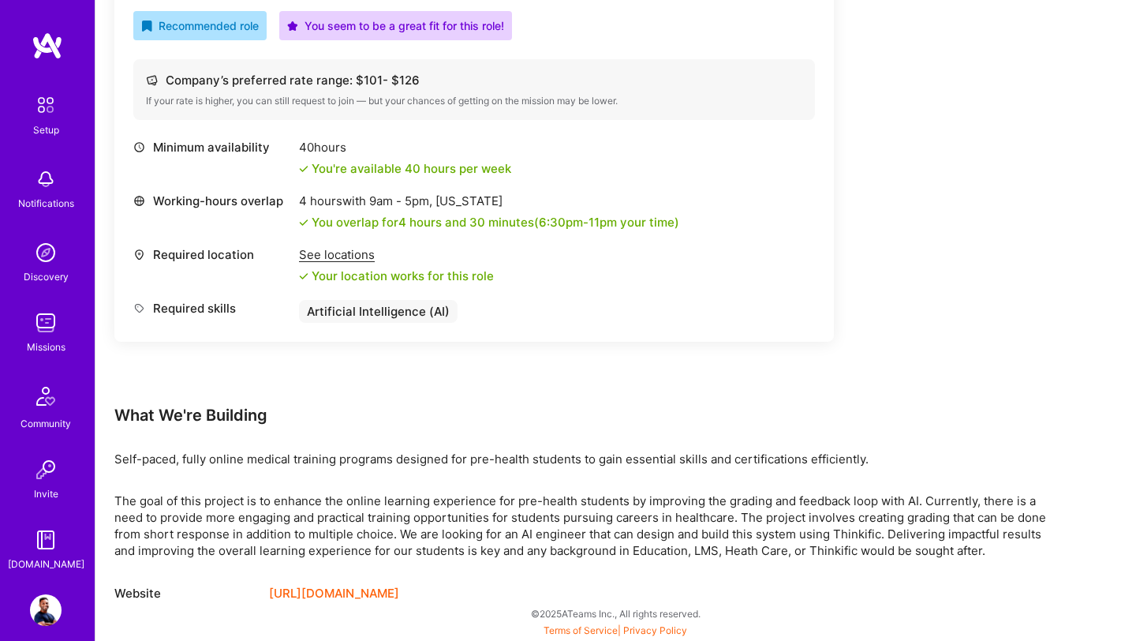
click at [367, 591] on link "[URL][DOMAIN_NAME]" at bounding box center [334, 593] width 130 height 19
